Goal: Check status

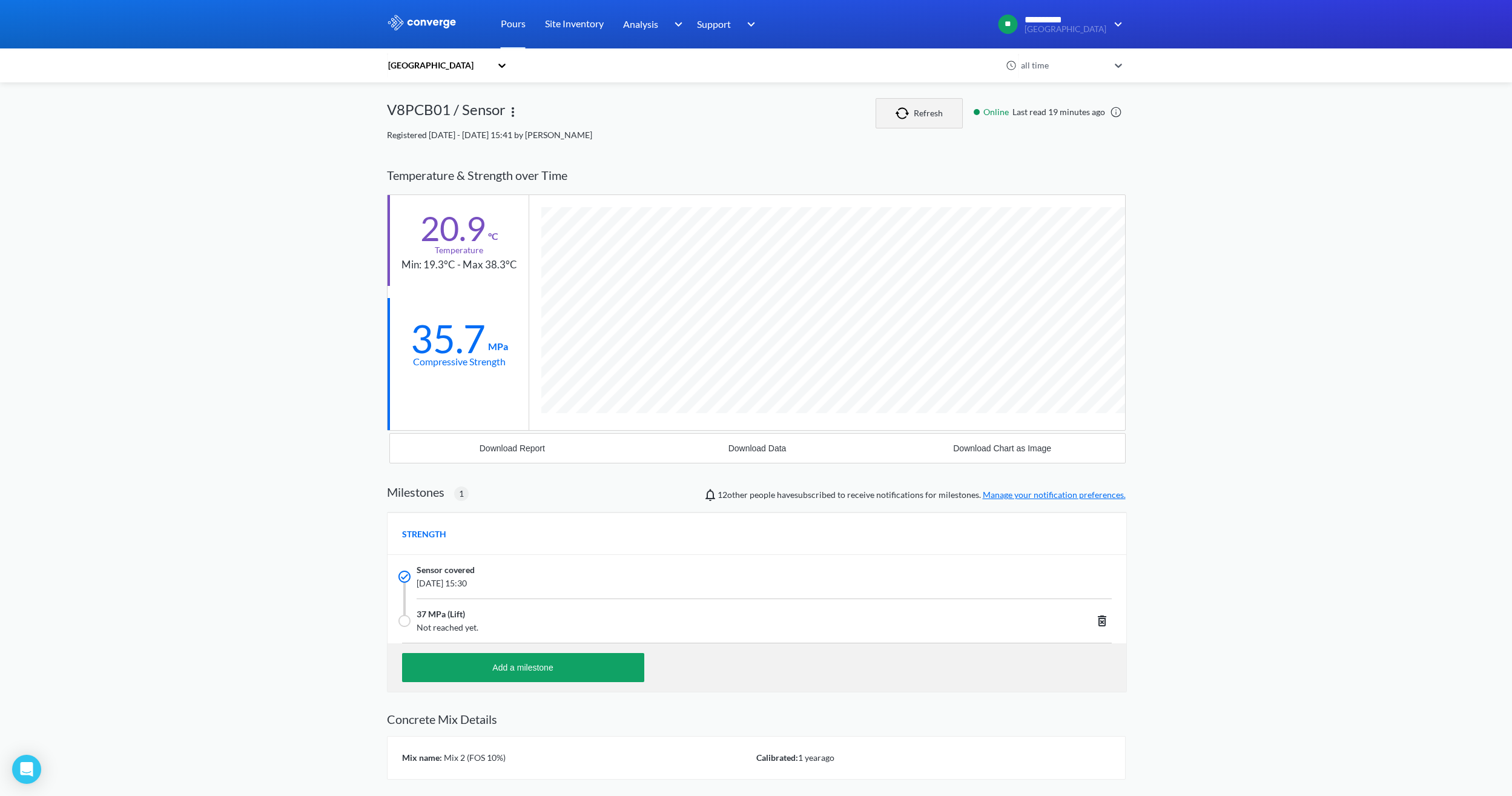
click at [913, 109] on img "button" at bounding box center [904, 113] width 18 height 12
drag, startPoint x: 475, startPoint y: 343, endPoint x: 426, endPoint y: 343, distance: 49.0
click at [426, 343] on div "35.9" at bounding box center [448, 338] width 75 height 30
drag, startPoint x: 426, startPoint y: 343, endPoint x: 432, endPoint y: 405, distance: 62.3
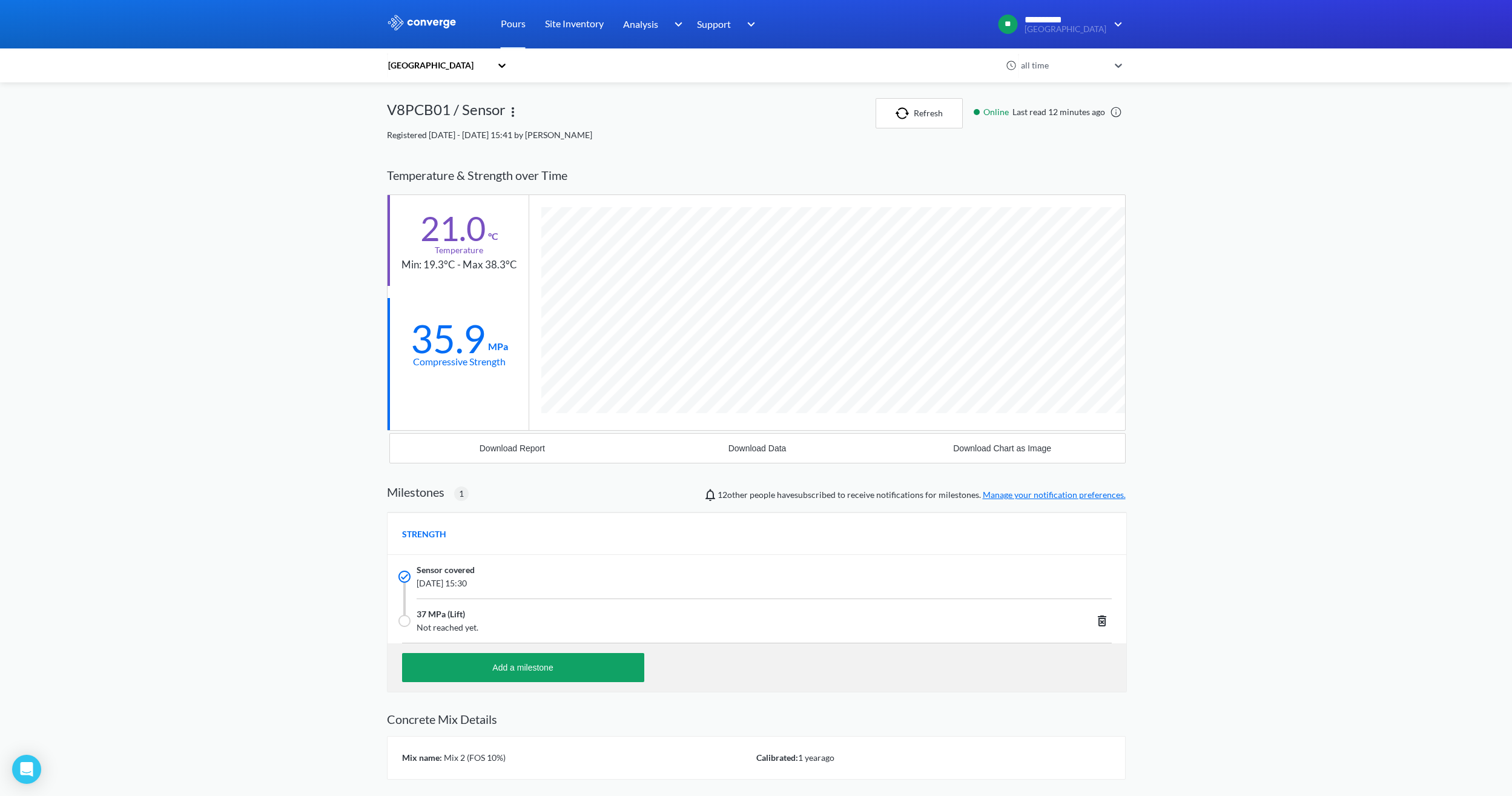
click at [432, 405] on div at bounding box center [458, 409] width 141 height 41
drag, startPoint x: 475, startPoint y: 344, endPoint x: 398, endPoint y: 343, distance: 77.0
click at [398, 343] on div "35.9 MPa Compressive Strength" at bounding box center [458, 343] width 141 height 91
drag, startPoint x: 398, startPoint y: 343, endPoint x: 391, endPoint y: 424, distance: 81.3
click at [391, 424] on div at bounding box center [458, 409] width 141 height 41
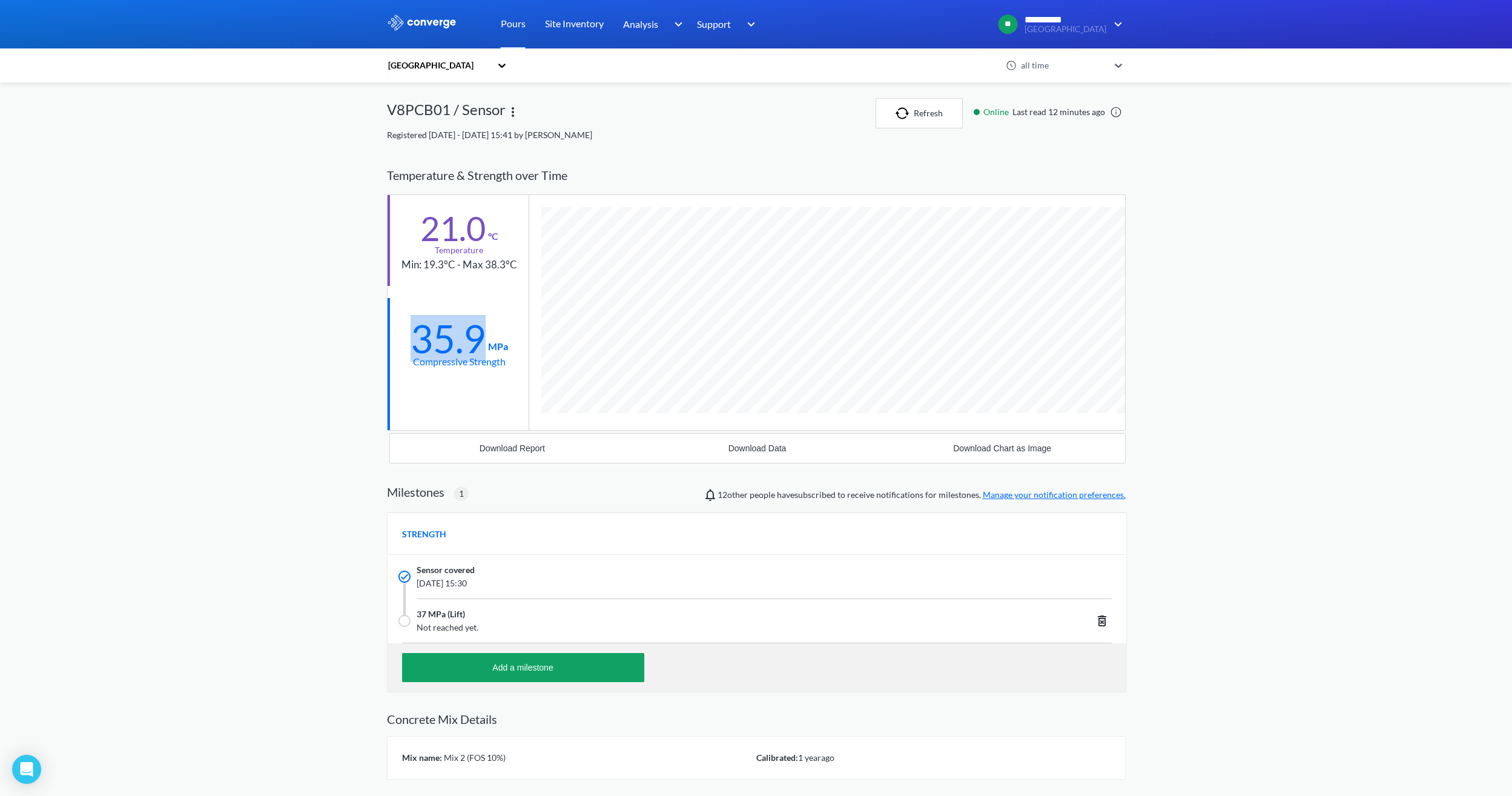
drag, startPoint x: 475, startPoint y: 345, endPoint x: 389, endPoint y: 339, distance: 86.2
click at [389, 339] on div "35.9 MPa Compressive Strength" at bounding box center [458, 343] width 141 height 91
drag, startPoint x: 389, startPoint y: 339, endPoint x: 399, endPoint y: 401, distance: 62.8
click at [399, 401] on div at bounding box center [458, 409] width 141 height 41
drag, startPoint x: 483, startPoint y: 338, endPoint x: 417, endPoint y: 332, distance: 66.3
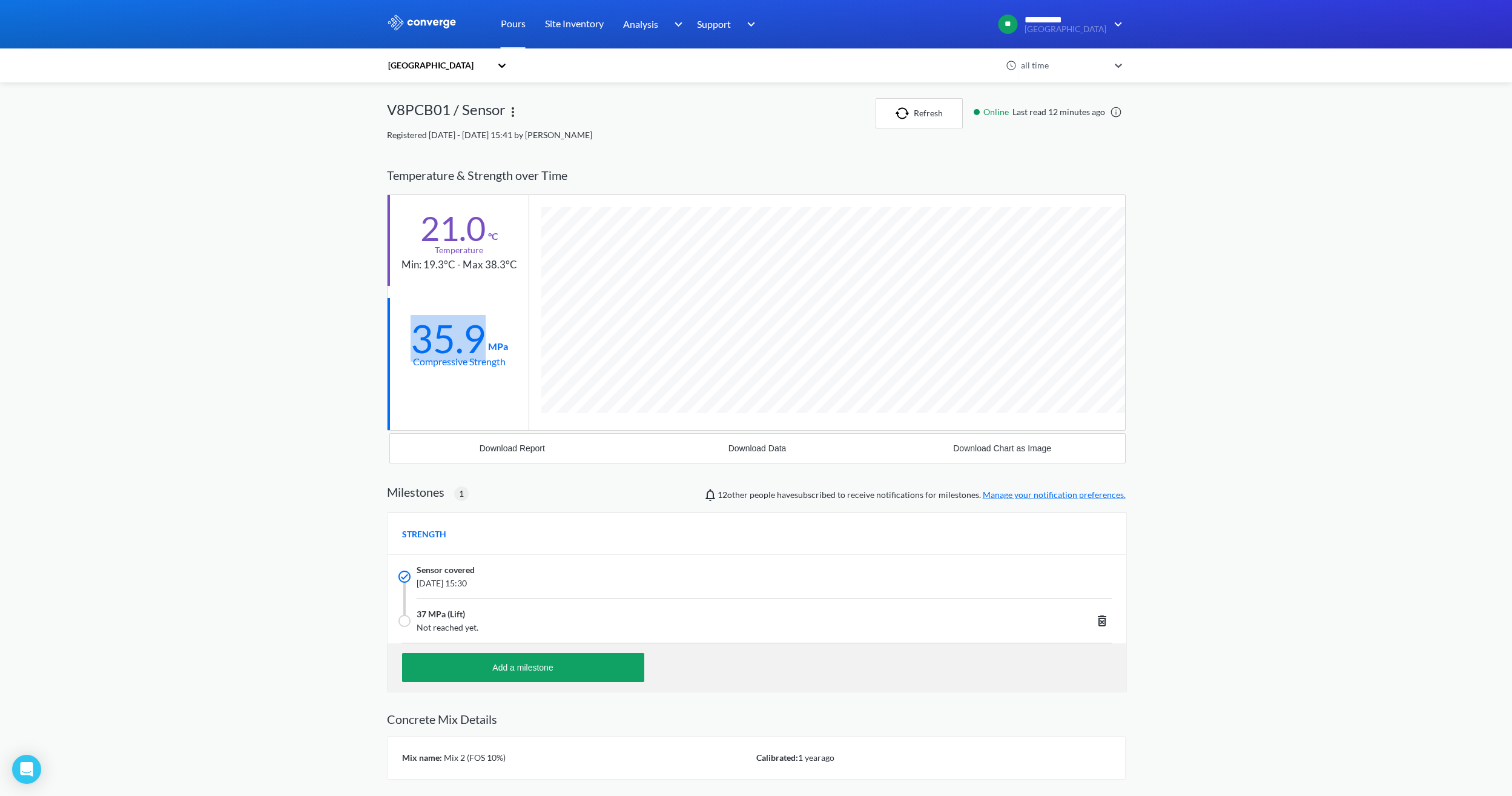
click at [417, 332] on div "35.9" at bounding box center [448, 338] width 75 height 30
drag, startPoint x: 417, startPoint y: 332, endPoint x: 452, endPoint y: 429, distance: 103.1
click at [453, 433] on div "Temperature & Strength over Time 21.0 °C Temperature Min: 19.3°C - Max 38.3°C 3…" at bounding box center [756, 309] width 739 height 307
click at [897, 115] on img "button" at bounding box center [904, 113] width 18 height 12
drag, startPoint x: 488, startPoint y: 331, endPoint x: 436, endPoint y: 332, distance: 52.0
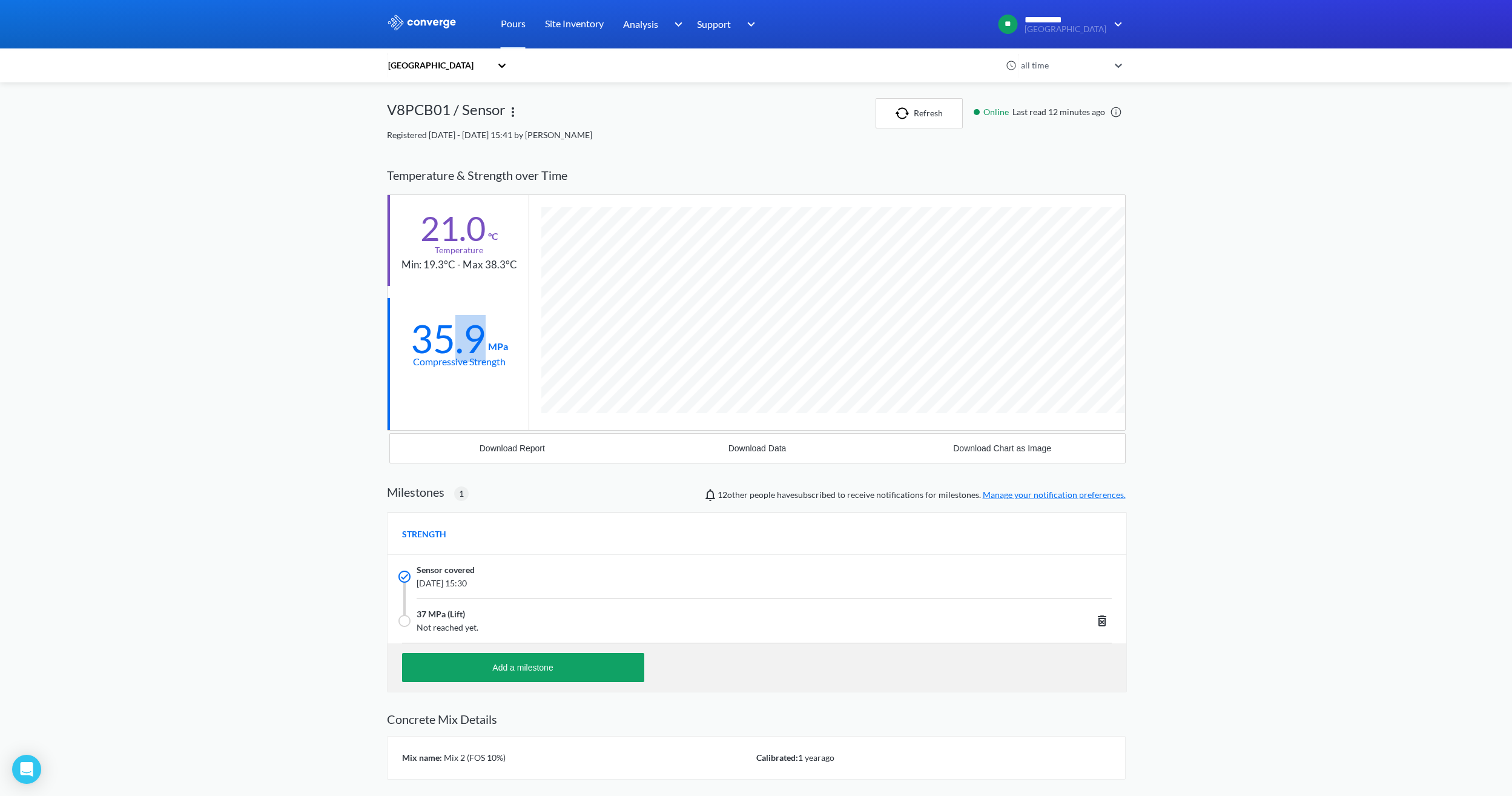
click at [436, 332] on div "35.9 MPa" at bounding box center [459, 336] width 97 height 36
drag, startPoint x: 436, startPoint y: 332, endPoint x: 463, endPoint y: 413, distance: 85.4
click at [463, 413] on div at bounding box center [458, 409] width 141 height 41
